Goal: Information Seeking & Learning: Understand process/instructions

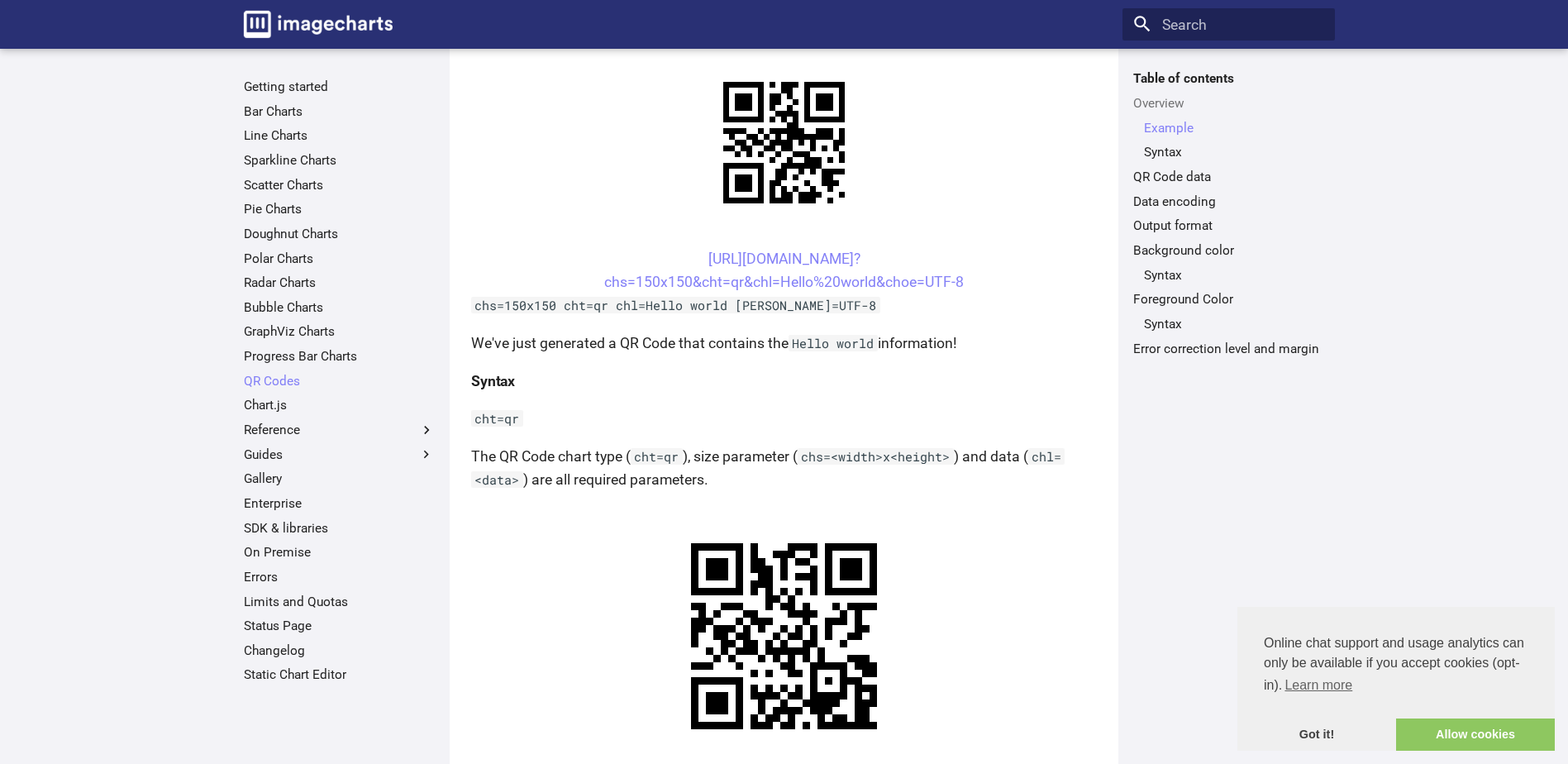
scroll to position [83, 0]
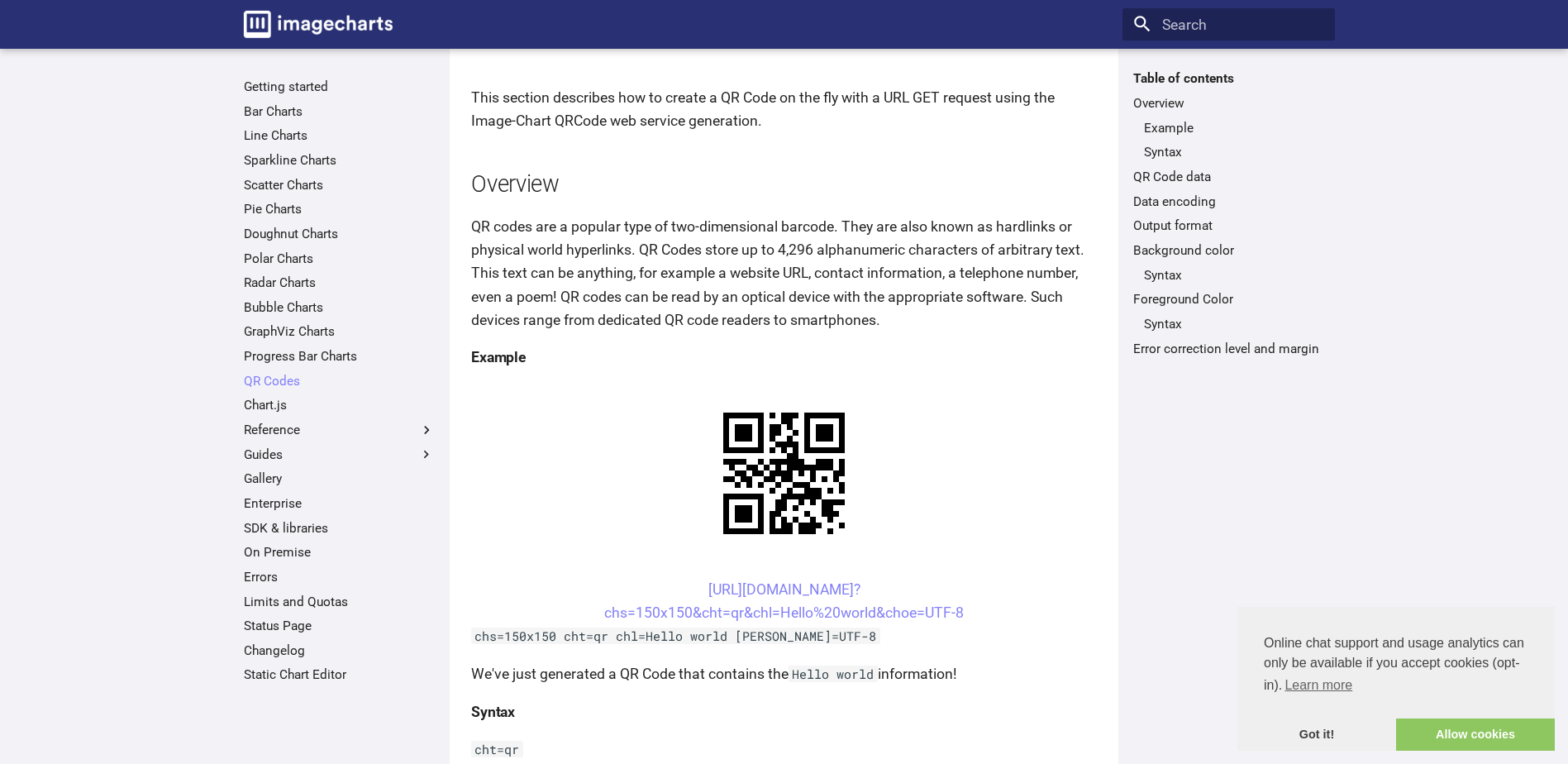
drag, startPoint x: 965, startPoint y: 611, endPoint x: 670, endPoint y: 587, distance: 296.0
click at [670, 587] on center "[URL][DOMAIN_NAME]? chs=150x150&cht=qr&chl=Hello%20world&choe=UTF-8" at bounding box center [784, 601] width 626 height 47
drag, startPoint x: 670, startPoint y: 587, endPoint x: 735, endPoint y: 595, distance: 65.5
copy link "[URL][DOMAIN_NAME]? chs=150x150&cht=qr&chl=Hello%20world&choe=UTF-8"
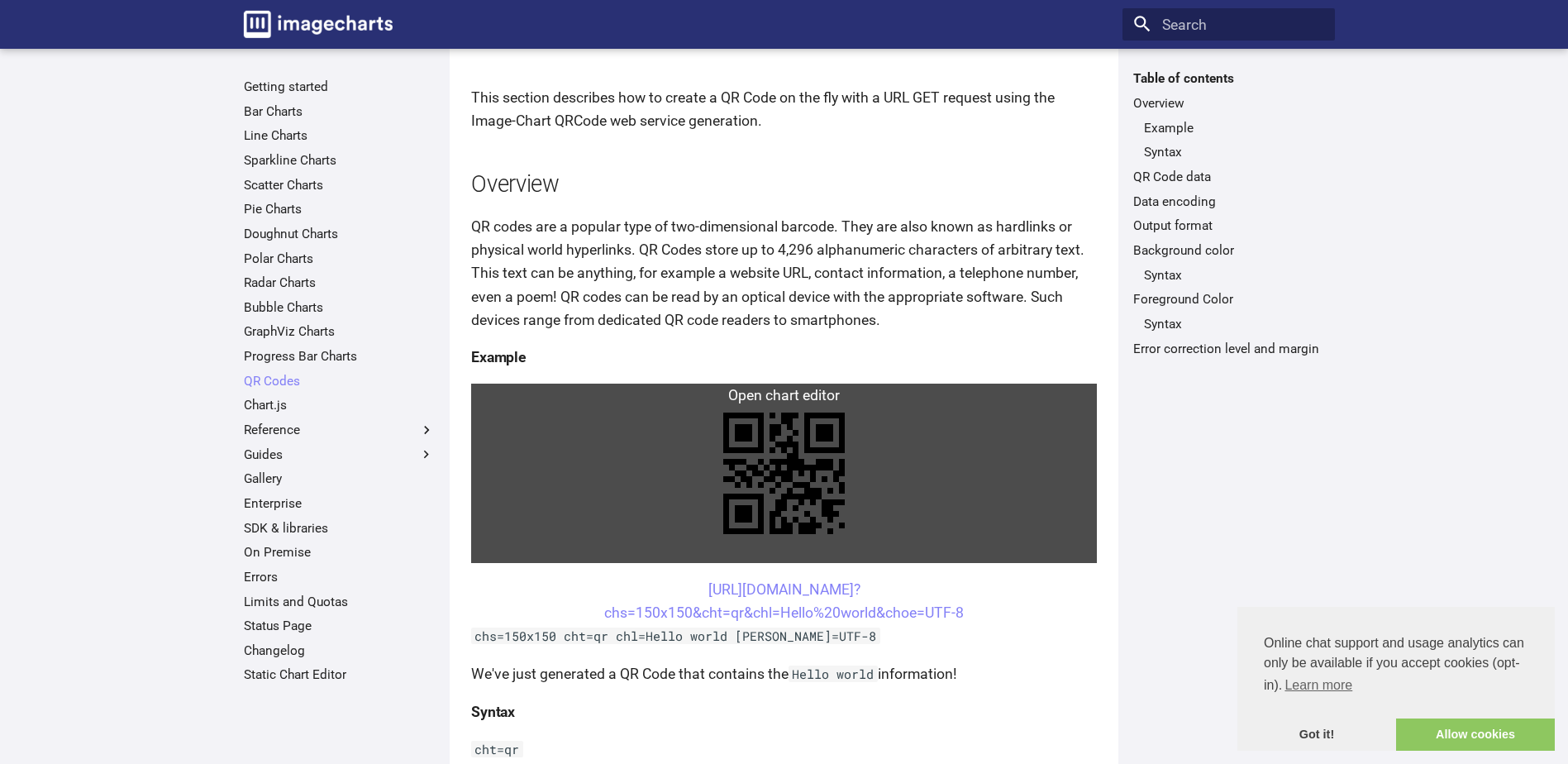
click at [807, 444] on link at bounding box center [784, 473] width 626 height 179
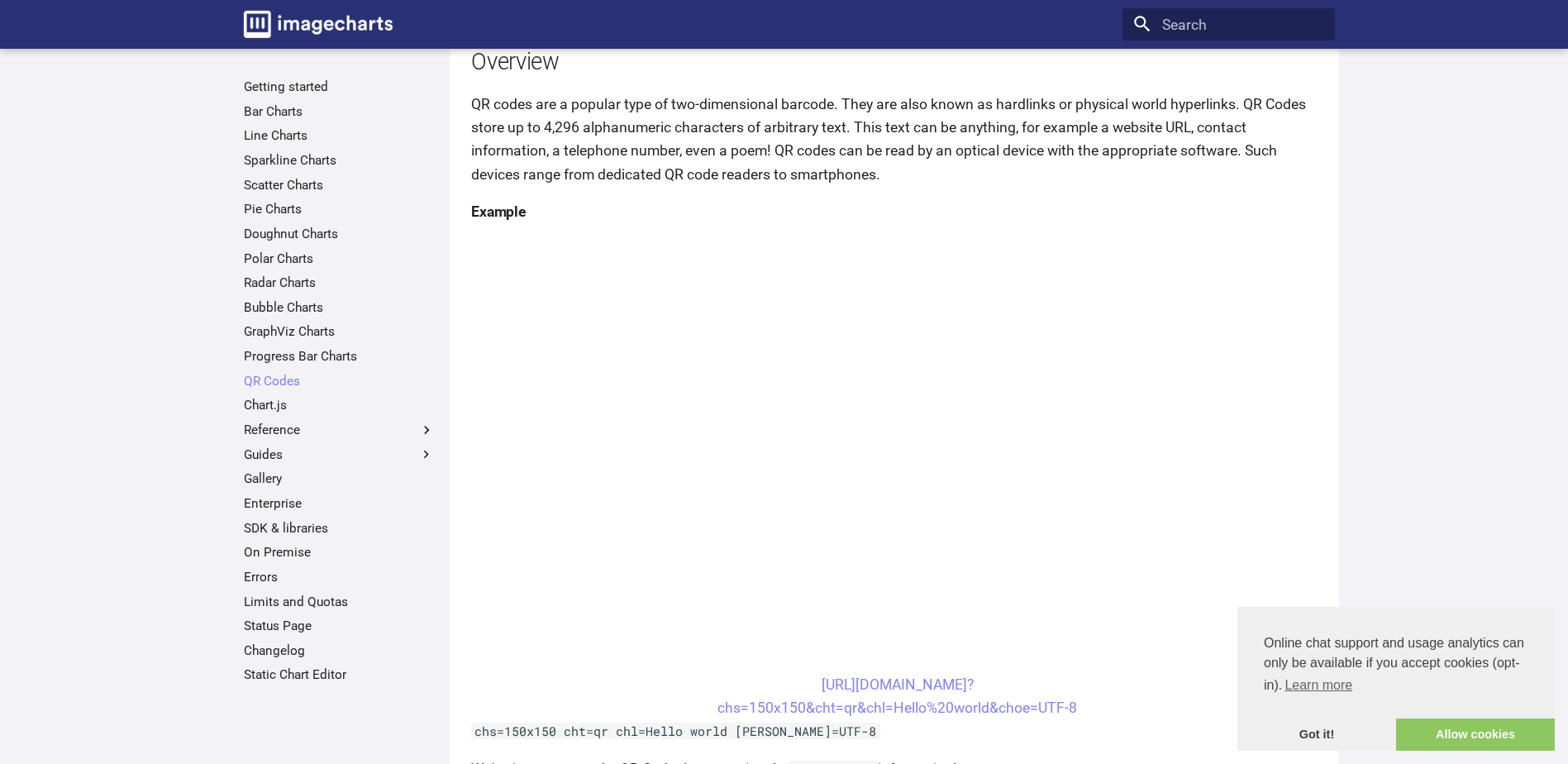
scroll to position [331, 0]
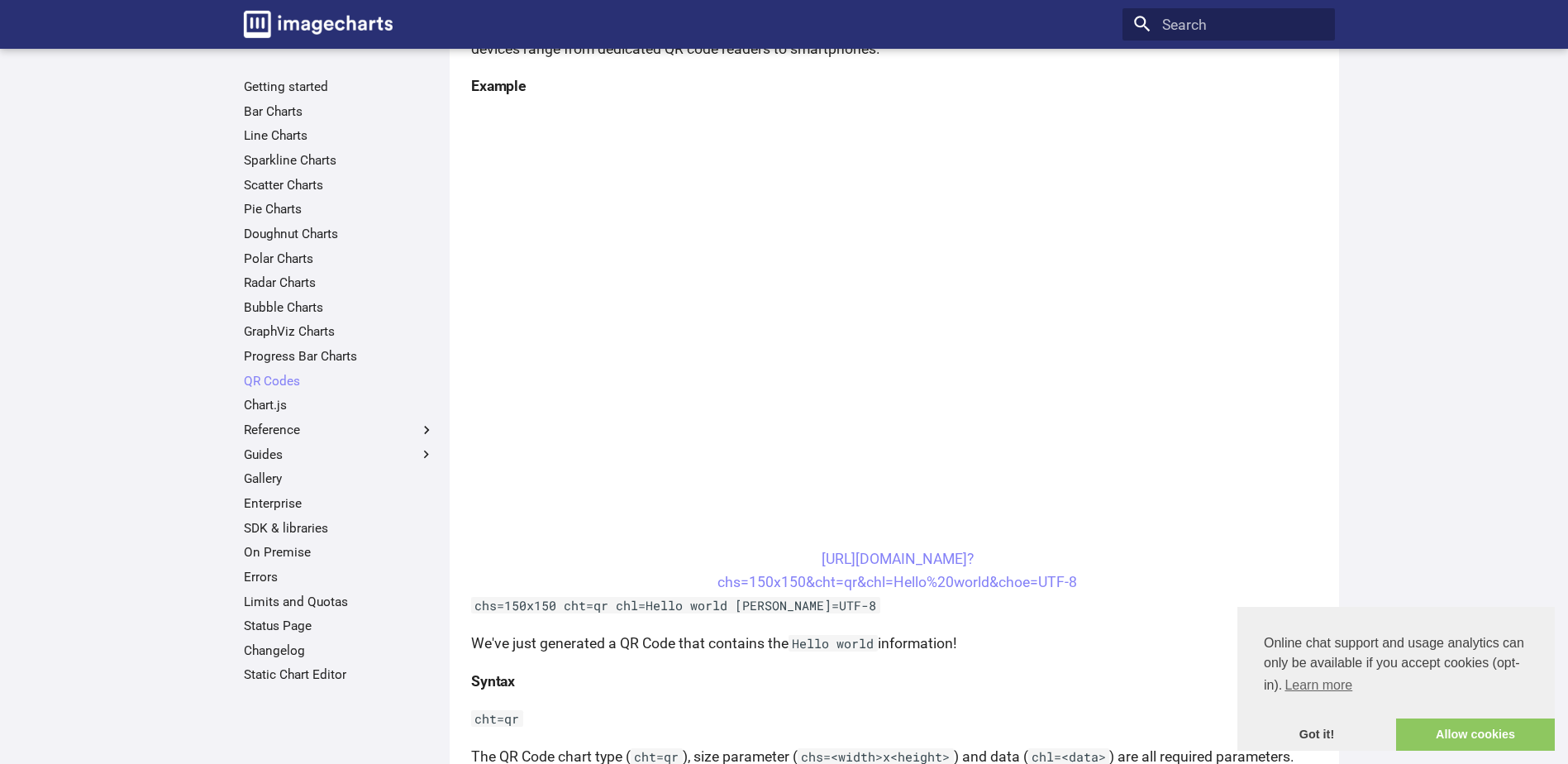
click at [747, 677] on h4 "Syntax" at bounding box center [897, 681] width 853 height 23
click at [643, 676] on h4 "Syntax" at bounding box center [897, 681] width 853 height 23
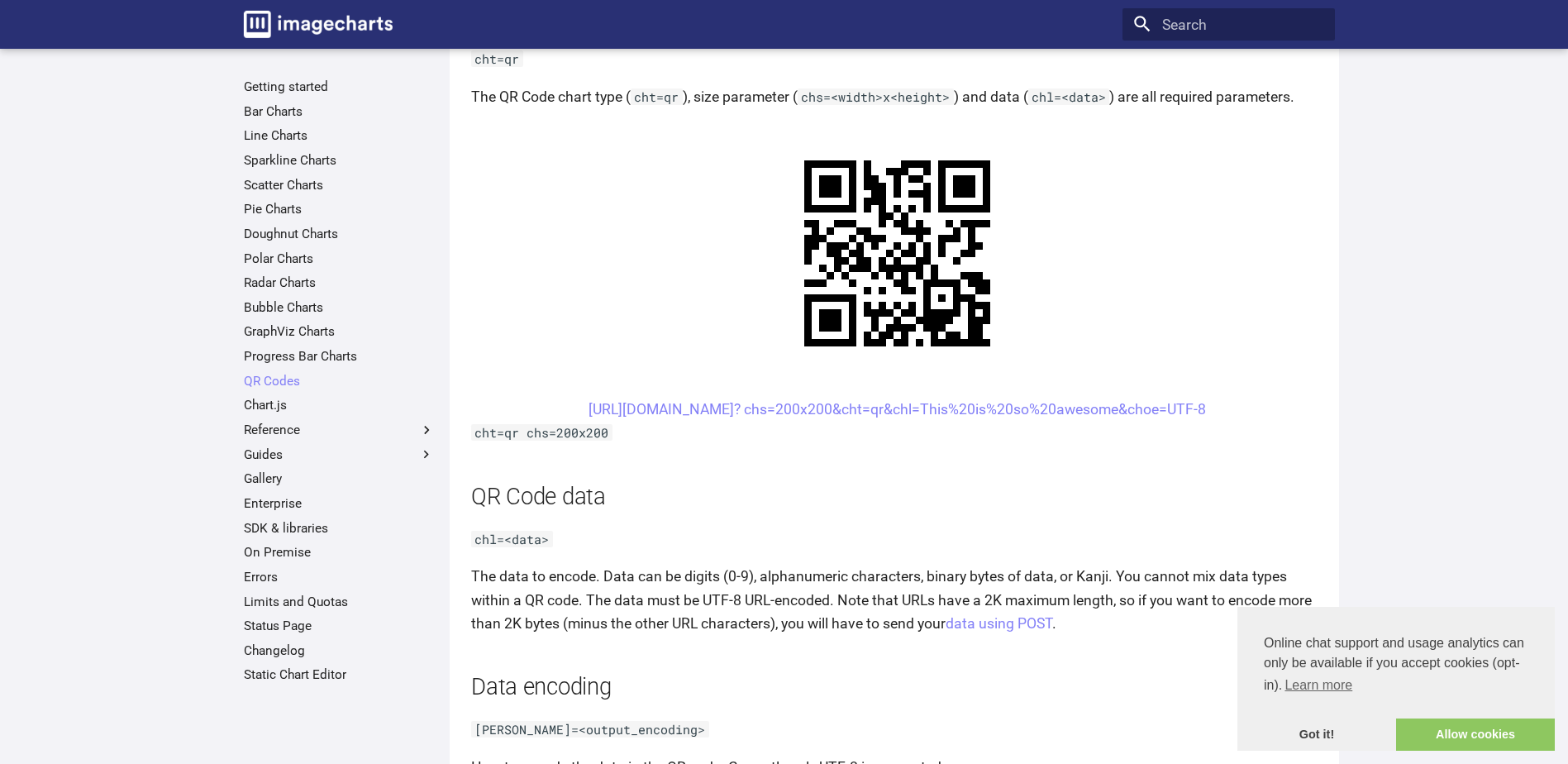
scroll to position [992, 0]
click at [1325, 732] on link "Got it!" at bounding box center [1317, 735] width 158 height 33
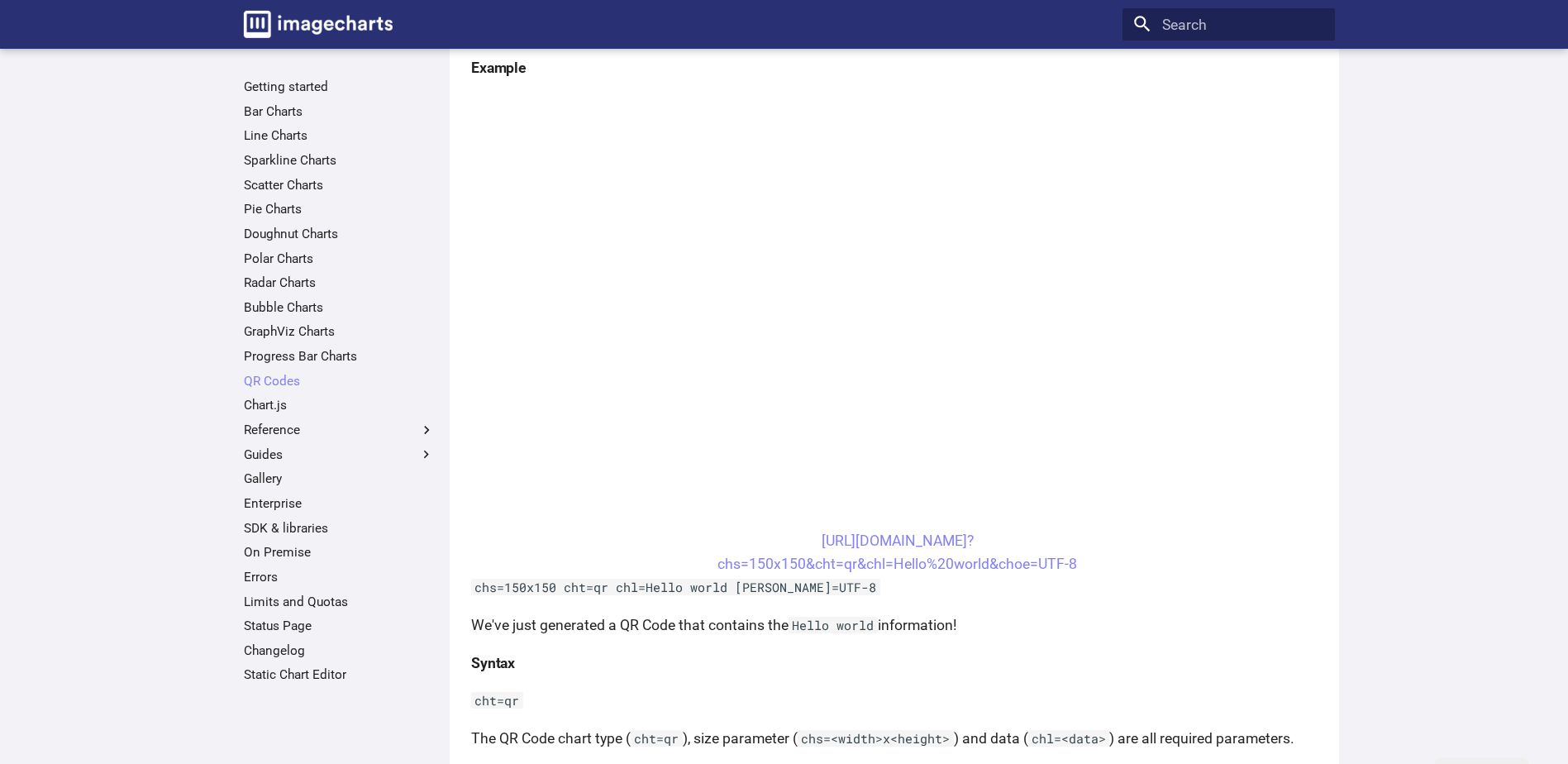
scroll to position [331, 0]
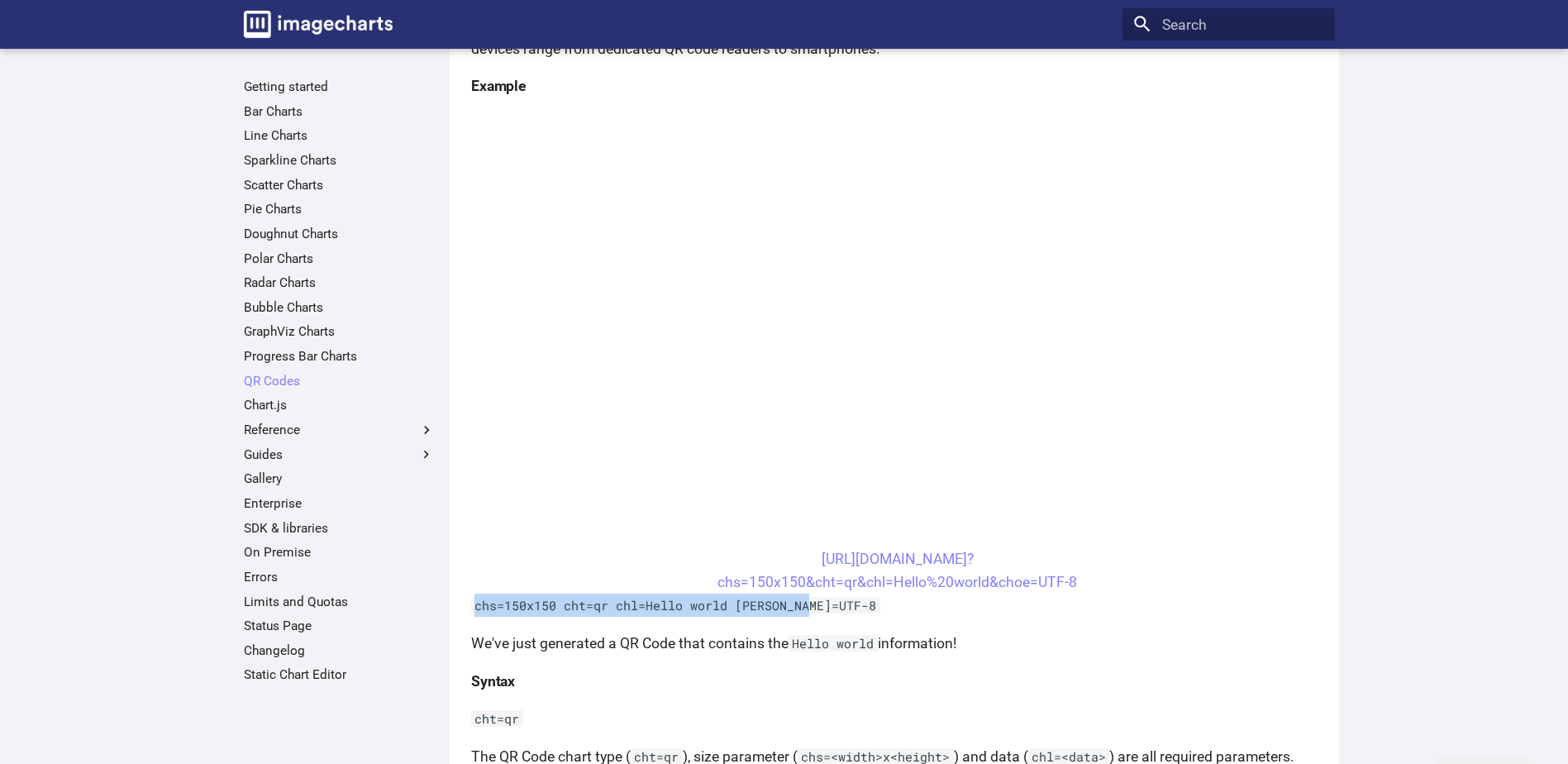
drag, startPoint x: 815, startPoint y: 605, endPoint x: 458, endPoint y: 599, distance: 357.1
drag, startPoint x: 458, startPoint y: 599, endPoint x: 637, endPoint y: 605, distance: 179.1
copy code "chs=150x150 cht=qr chl=Hello world [PERSON_NAME]=UTF-8"
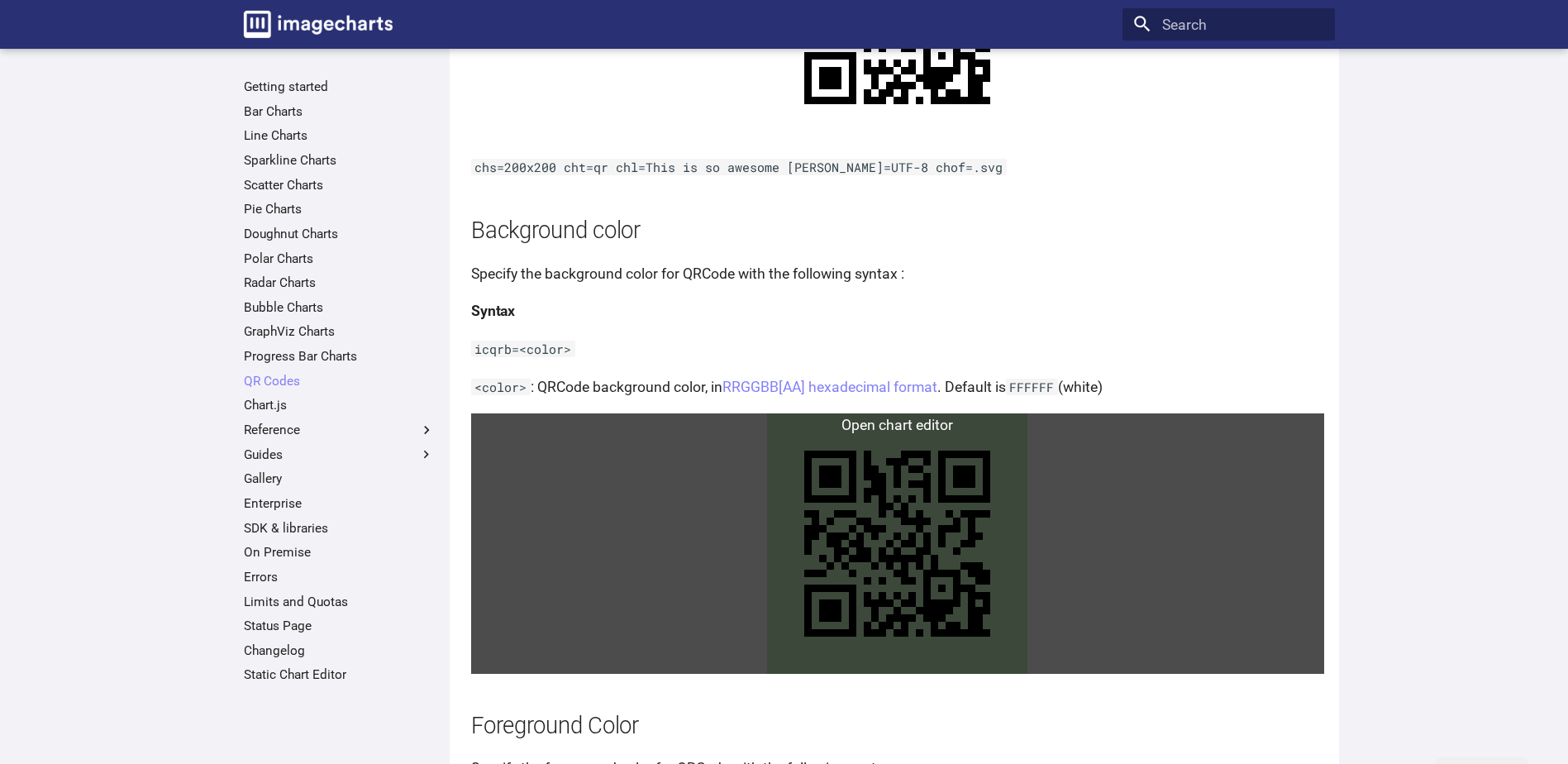
scroll to position [2398, 0]
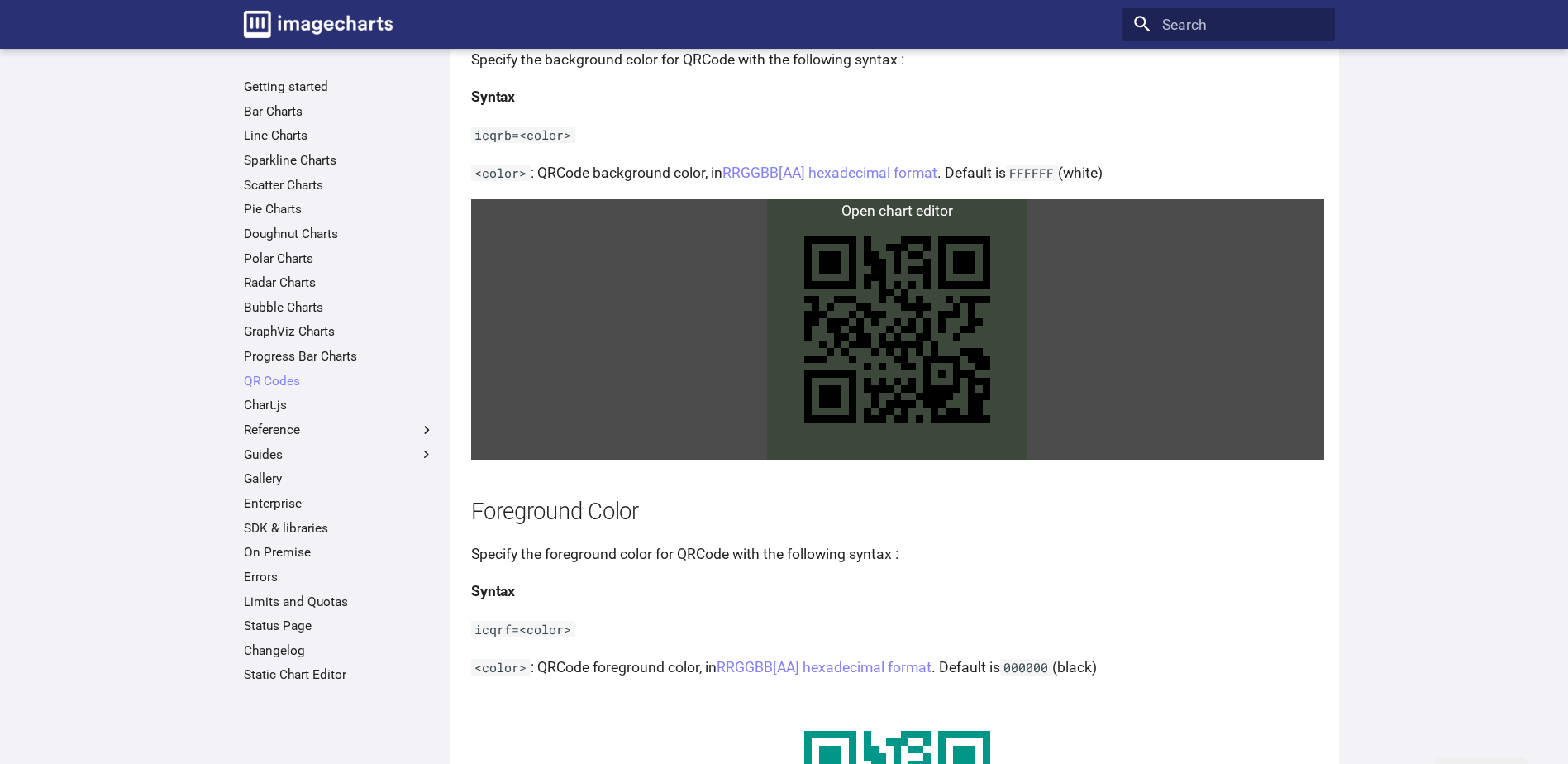
click at [898, 318] on link at bounding box center [897, 329] width 853 height 260
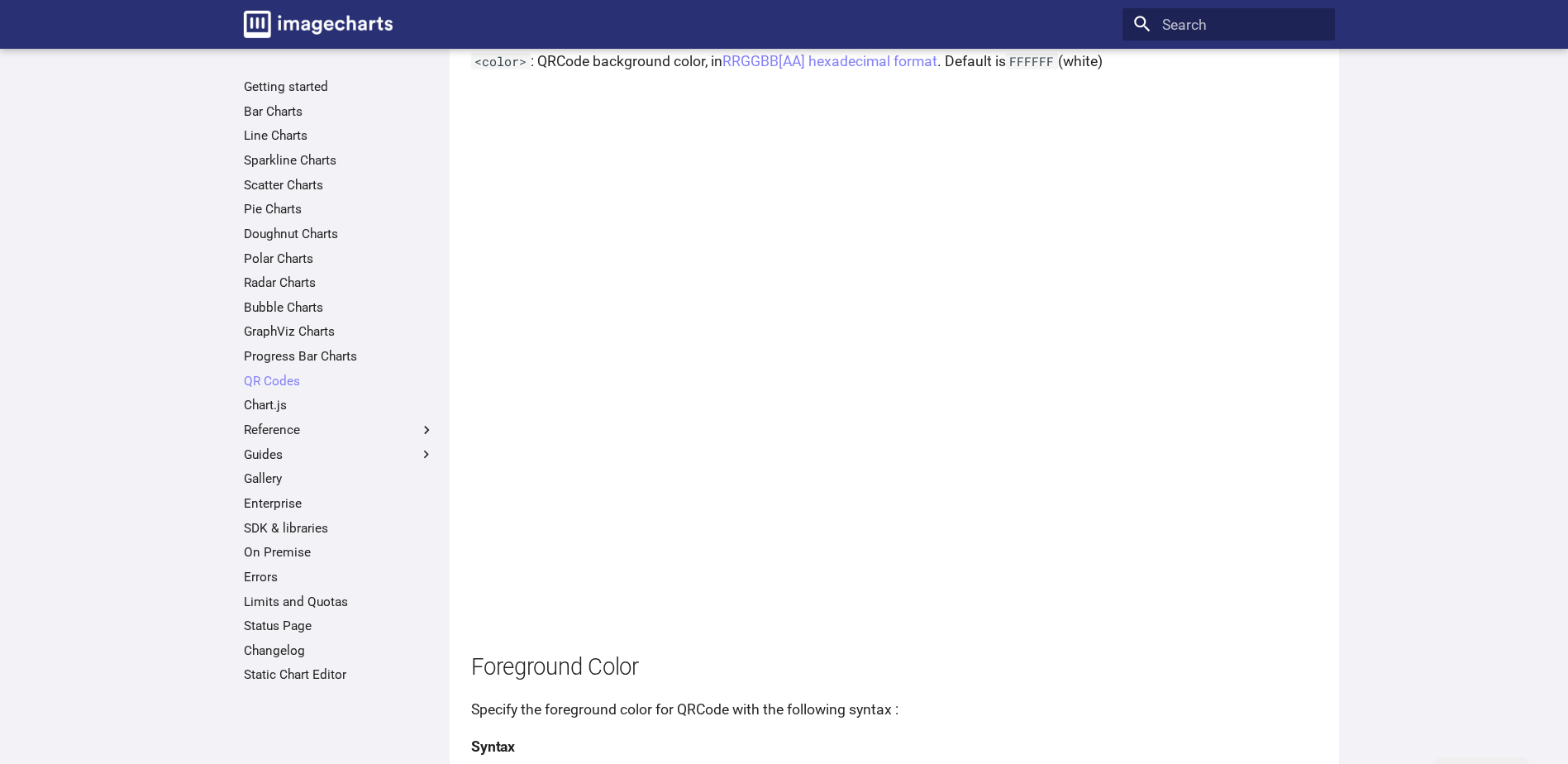
scroll to position [2481, 0]
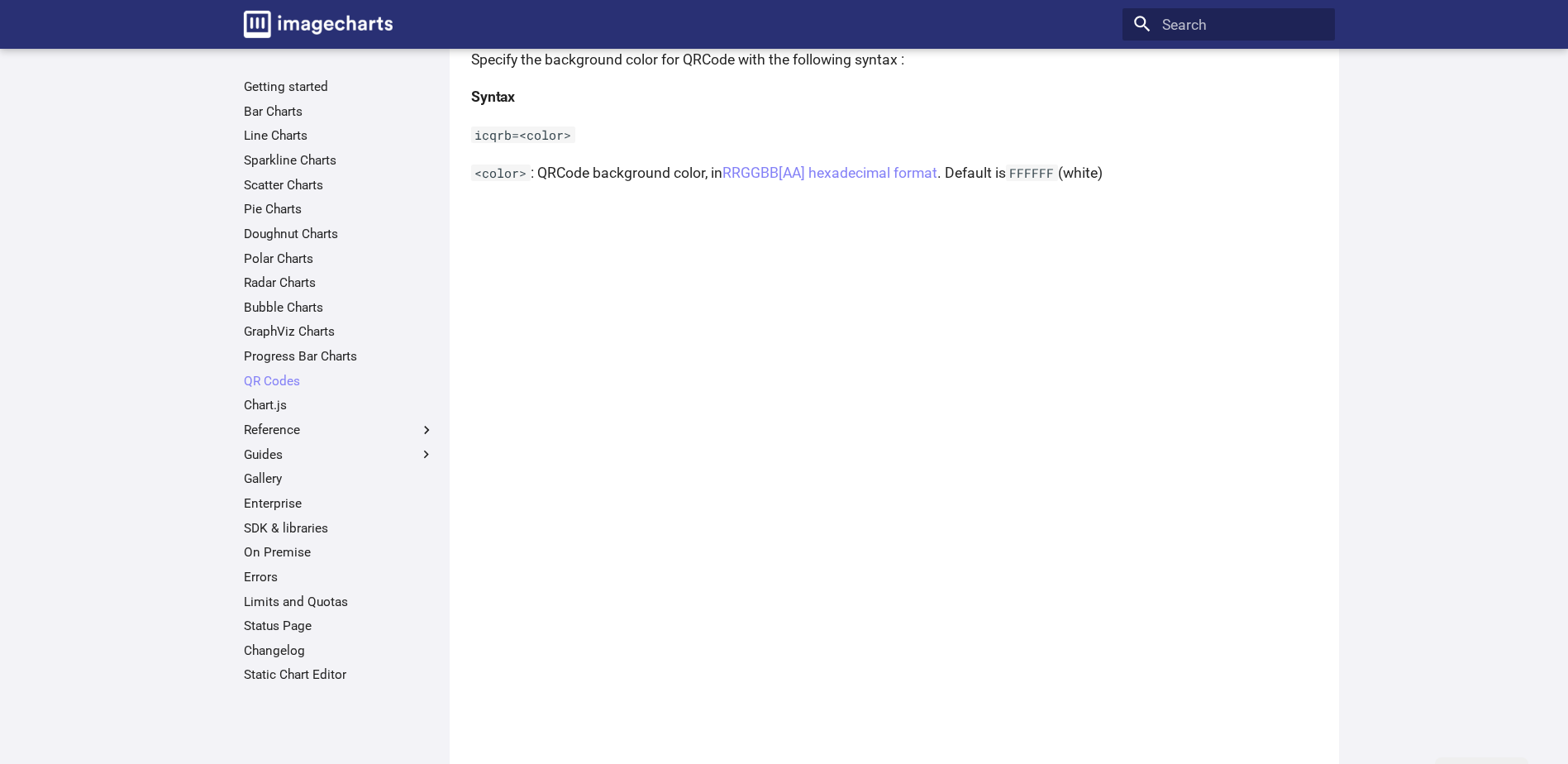
click at [1249, 140] on p "icqrb=<color>" at bounding box center [897, 134] width 853 height 23
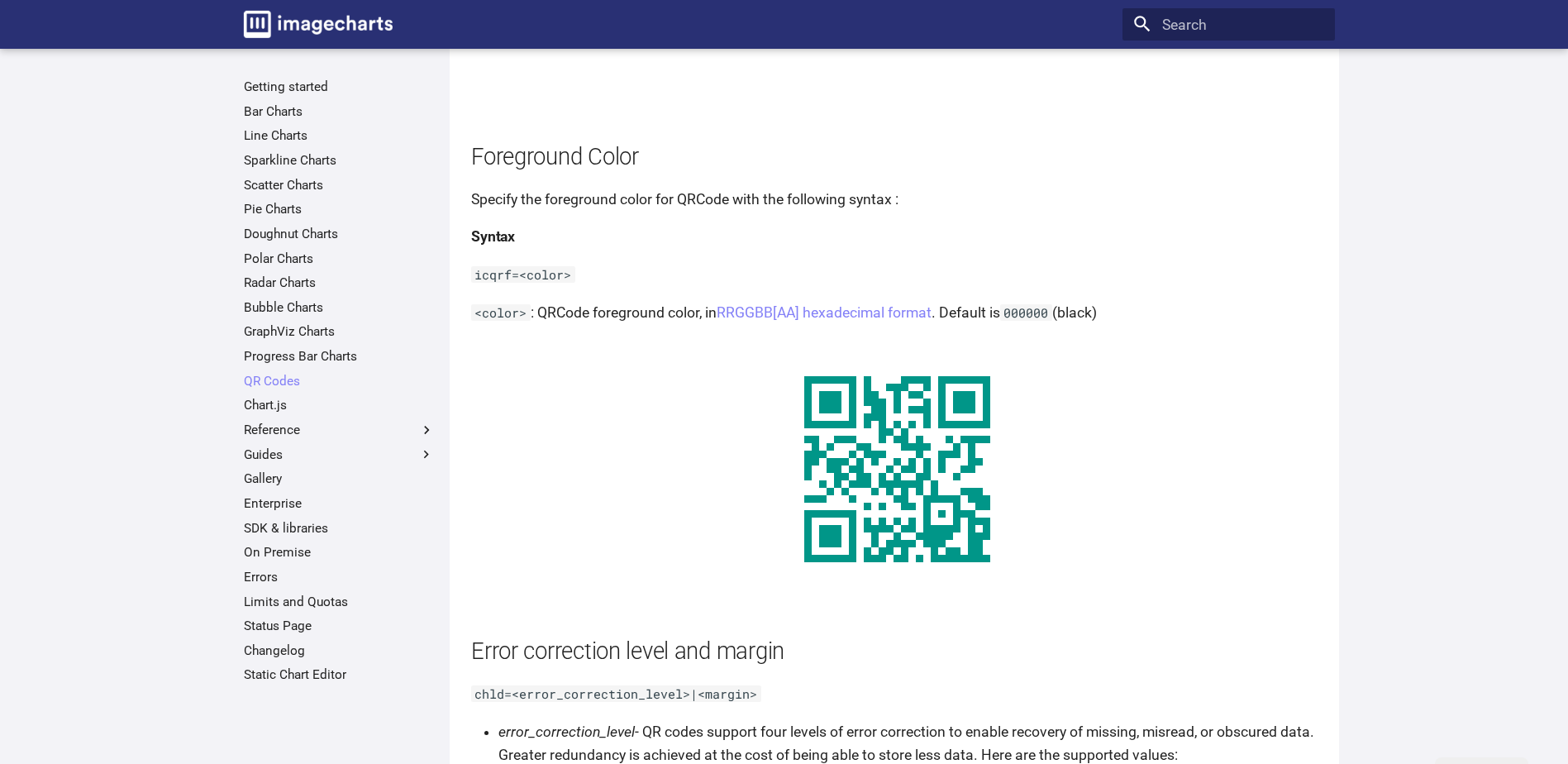
scroll to position [3142, 0]
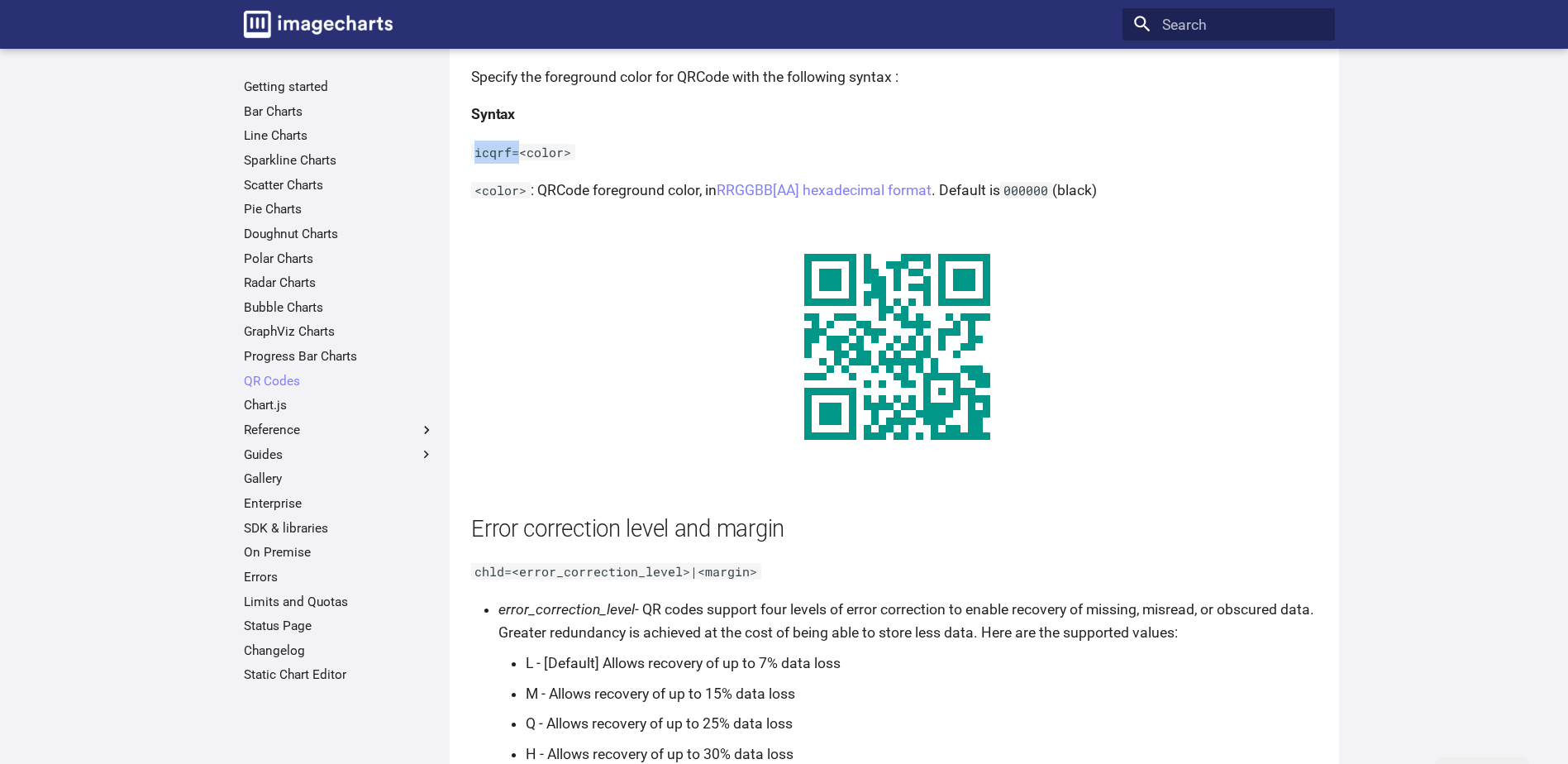
drag, startPoint x: 475, startPoint y: 152, endPoint x: 518, endPoint y: 154, distance: 43.0
click at [518, 154] on code "icqrf=<color>" at bounding box center [523, 152] width 104 height 16
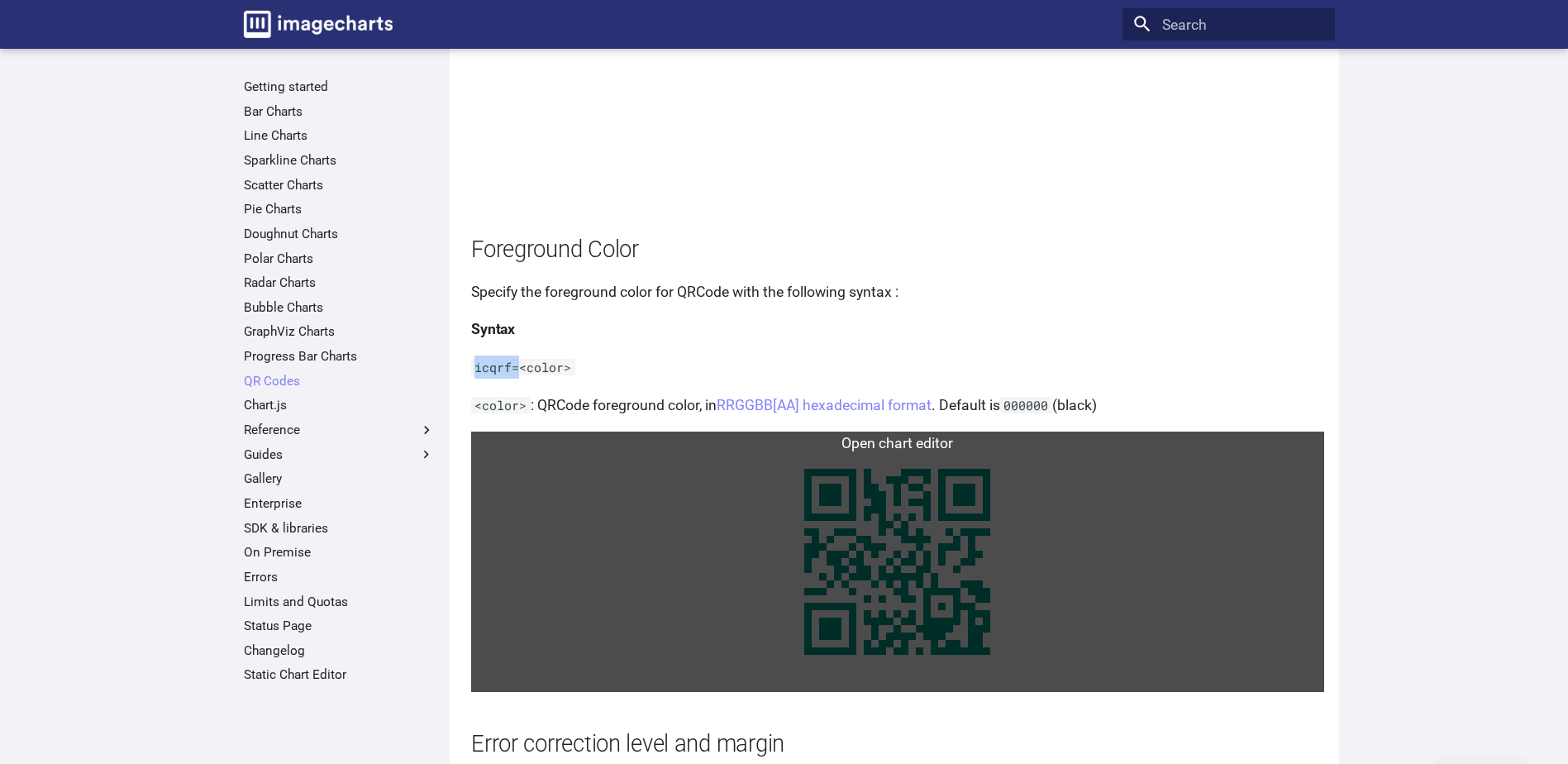
scroll to position [3225, 0]
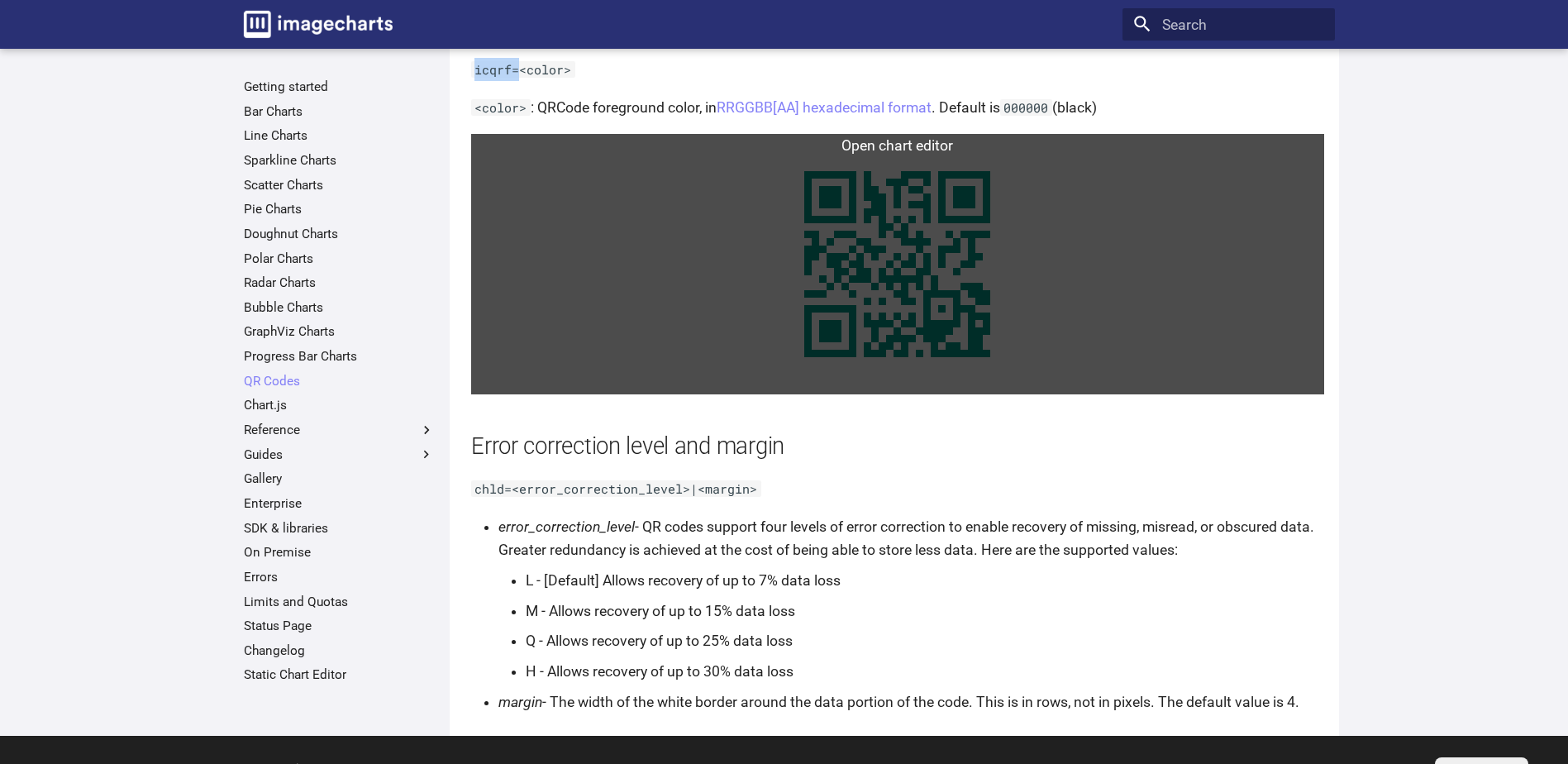
click at [883, 248] on link at bounding box center [897, 264] width 853 height 260
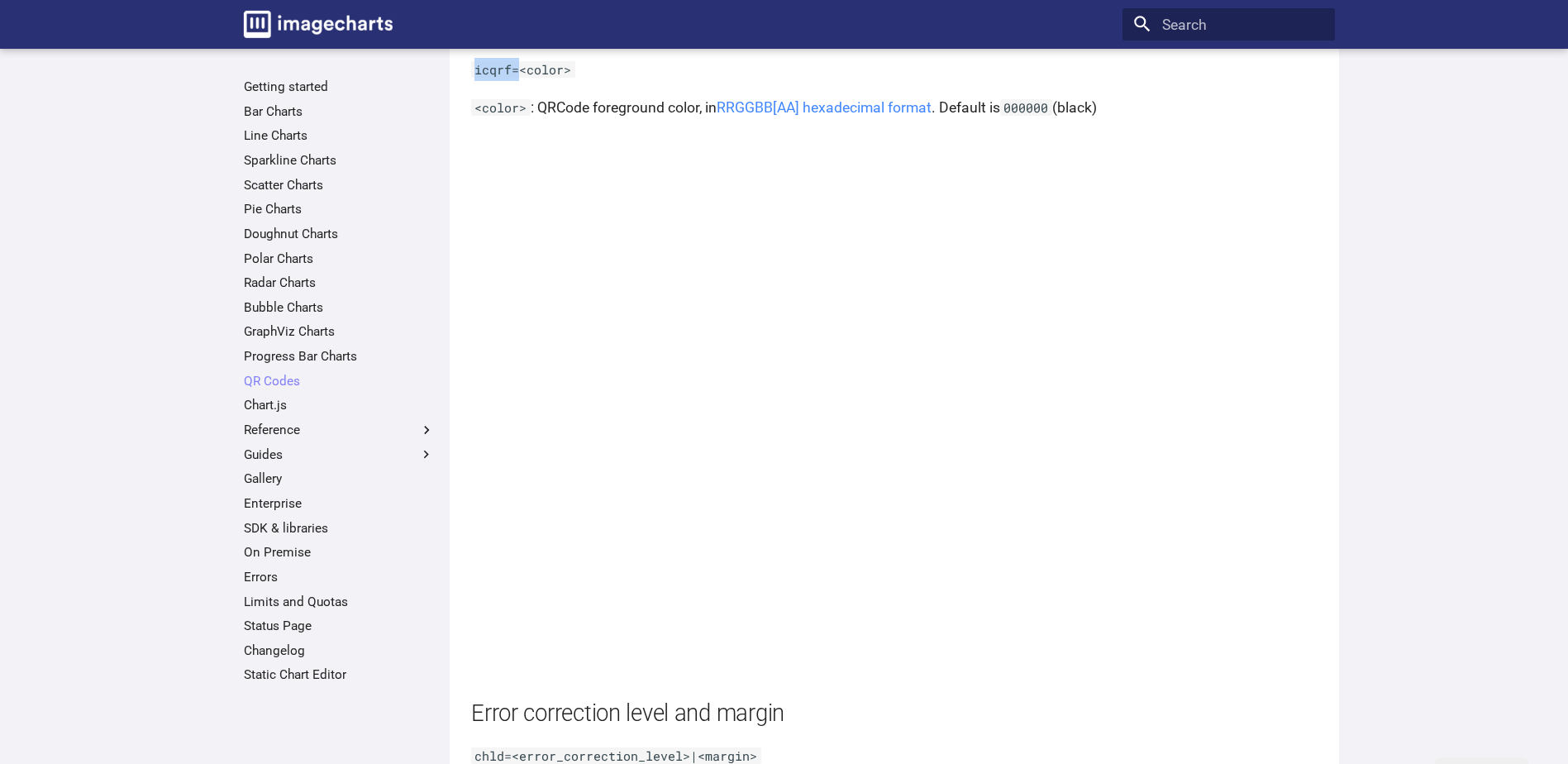
click at [782, 114] on link "RRGGBB[AA] hexadecimal format" at bounding box center [824, 107] width 215 height 16
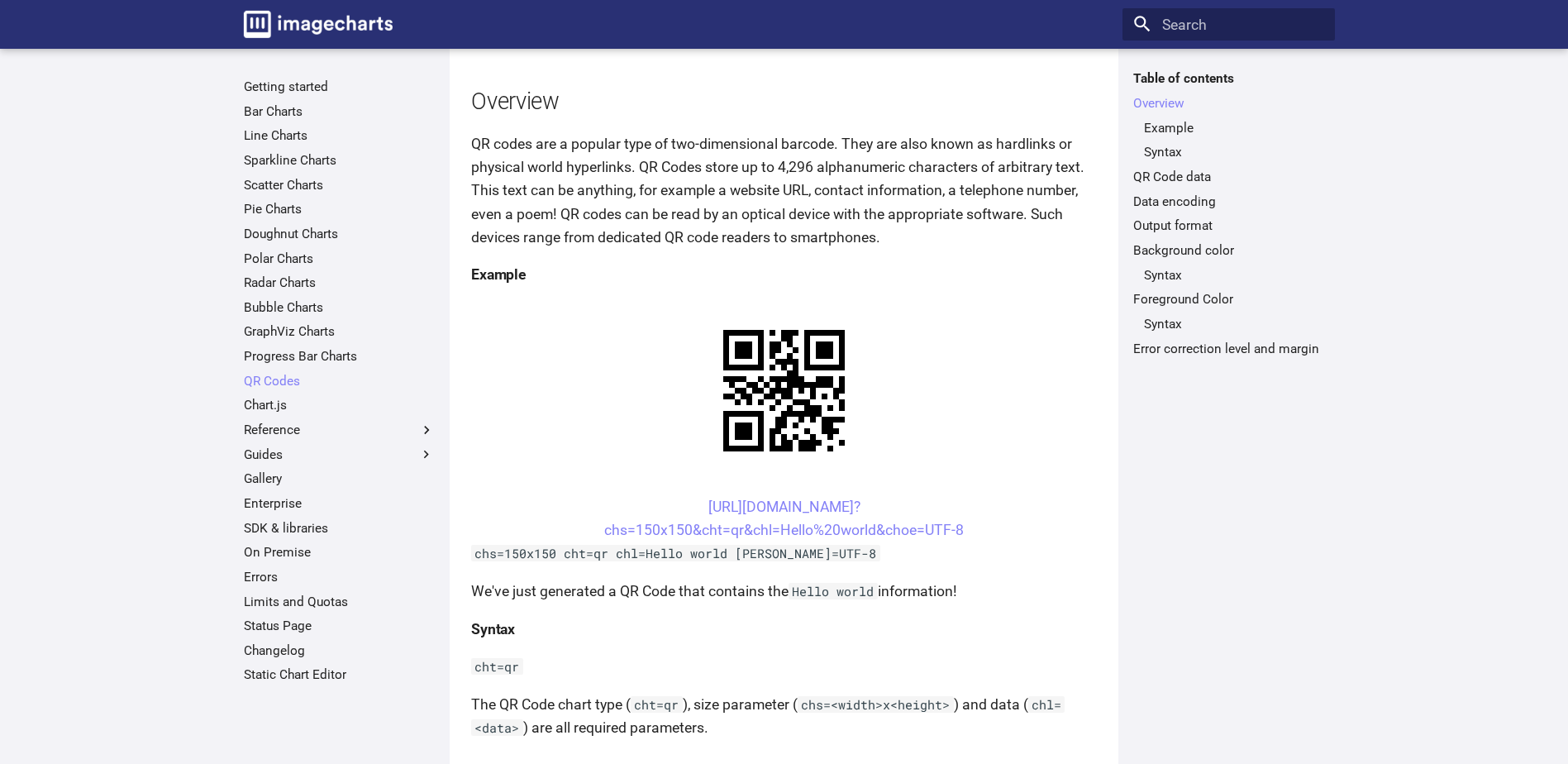
scroll to position [248, 0]
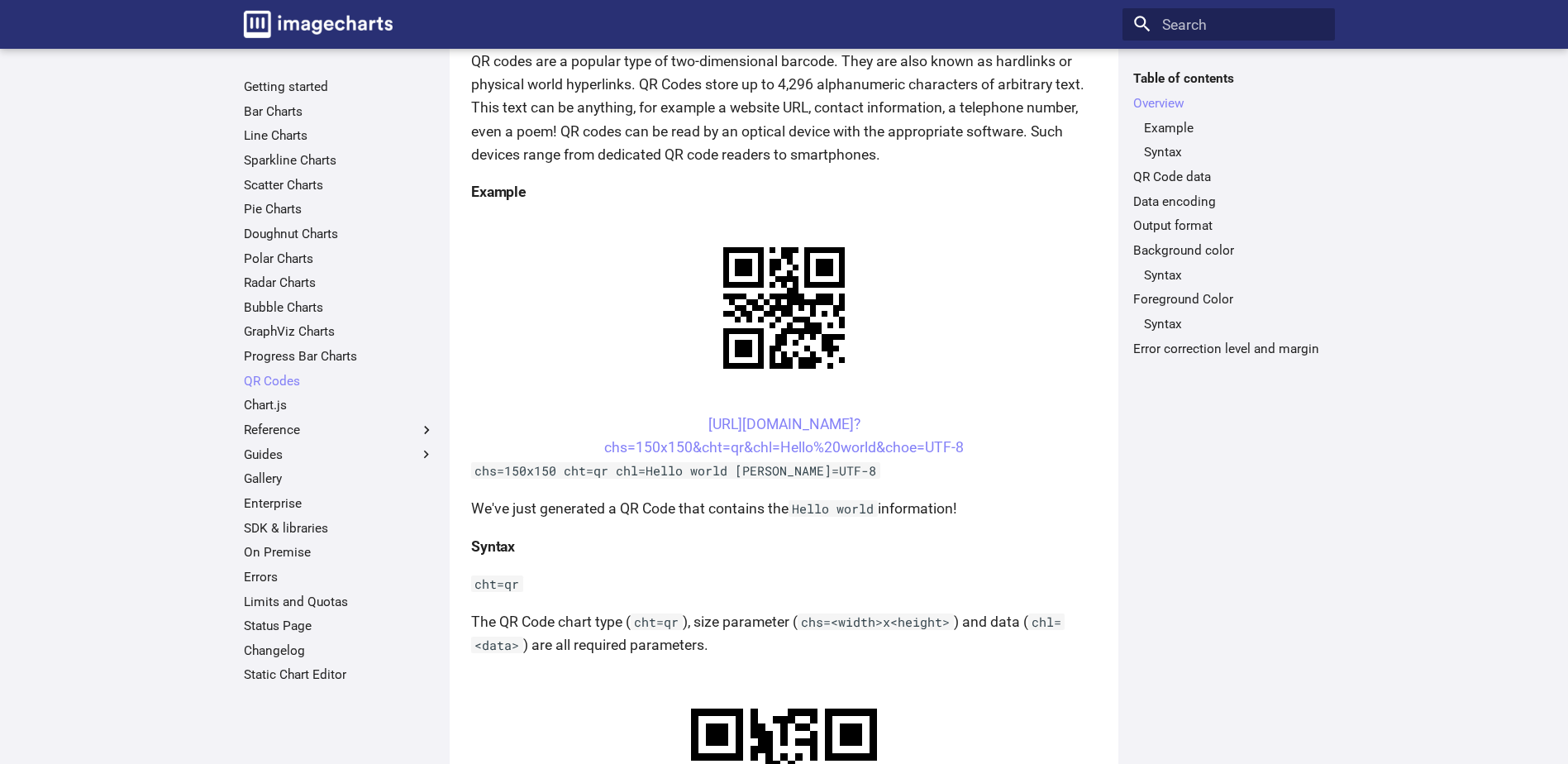
click at [903, 423] on center "[URL][DOMAIN_NAME]? chs=150x150&cht=qr&chl=Hello%20world&choe=UTF-8" at bounding box center [784, 436] width 626 height 47
click at [883, 425] on link "[URL][DOMAIN_NAME]? chs=150x150&cht=qr&chl=Hello%20world&choe=UTF-8" at bounding box center [784, 436] width 360 height 40
drag, startPoint x: 835, startPoint y: 430, endPoint x: 680, endPoint y: 423, distance: 155.2
click at [680, 423] on center "[URL][DOMAIN_NAME]? chs=150x150&cht=qr&chl=Hello%20world&choe=UTF-8" at bounding box center [784, 436] width 626 height 47
drag, startPoint x: 680, startPoint y: 423, endPoint x: 707, endPoint y: 420, distance: 27.2
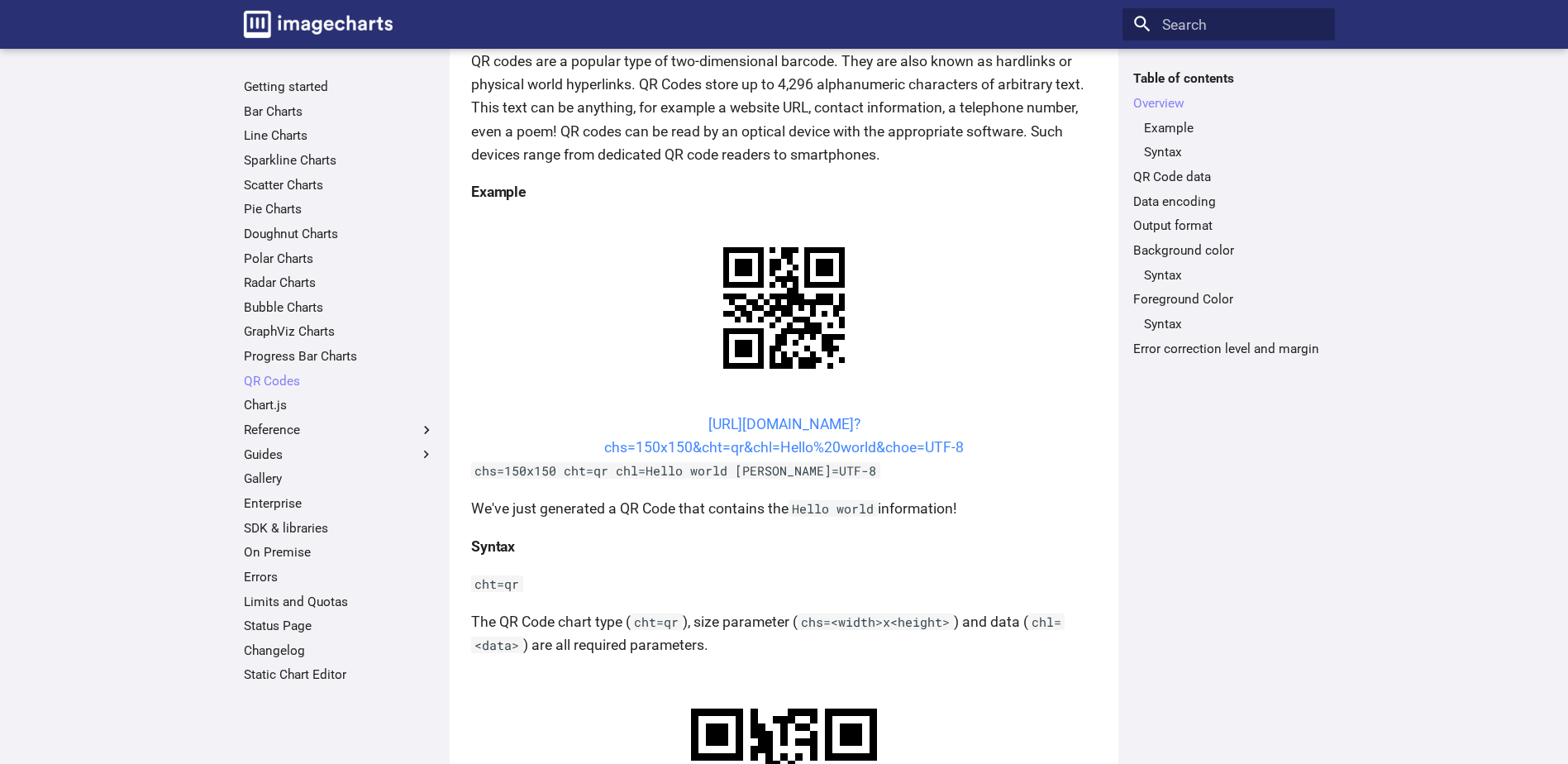
copy link "[URL][DOMAIN_NAME]?"
